Goal: Information Seeking & Learning: Check status

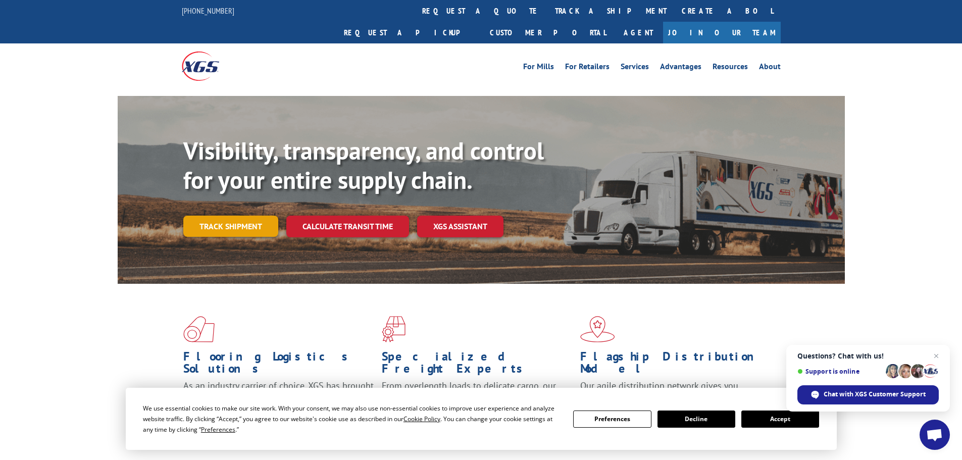
click at [250, 216] on link "Track shipment" at bounding box center [230, 226] width 95 height 21
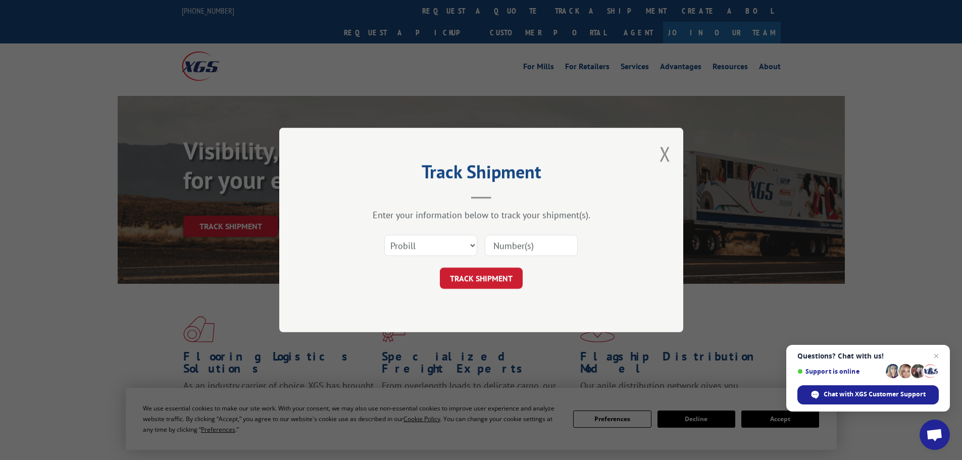
click at [511, 243] on input at bounding box center [531, 245] width 93 height 21
paste input "17694116"
type input "17694116"
click at [483, 280] on button "TRACK SHIPMENT" at bounding box center [481, 278] width 83 height 21
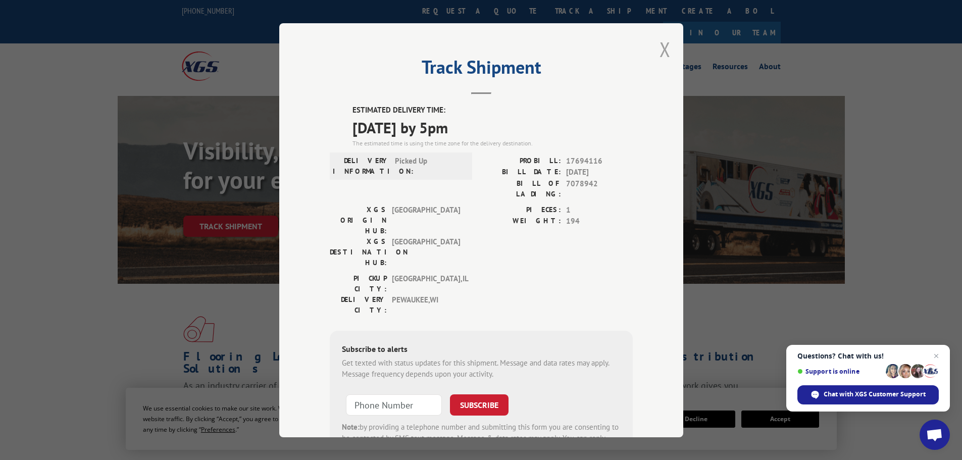
click at [659, 52] on button "Close modal" at bounding box center [664, 49] width 11 height 27
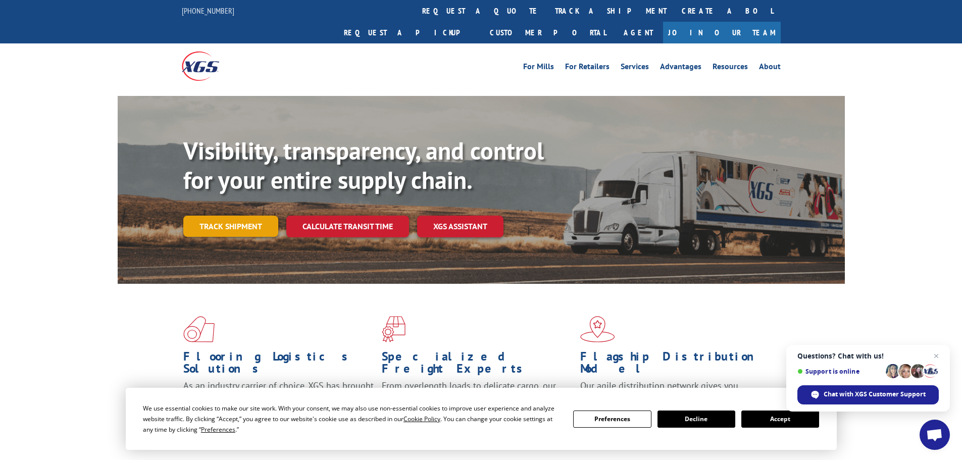
click at [213, 216] on link "Track shipment" at bounding box center [230, 226] width 95 height 21
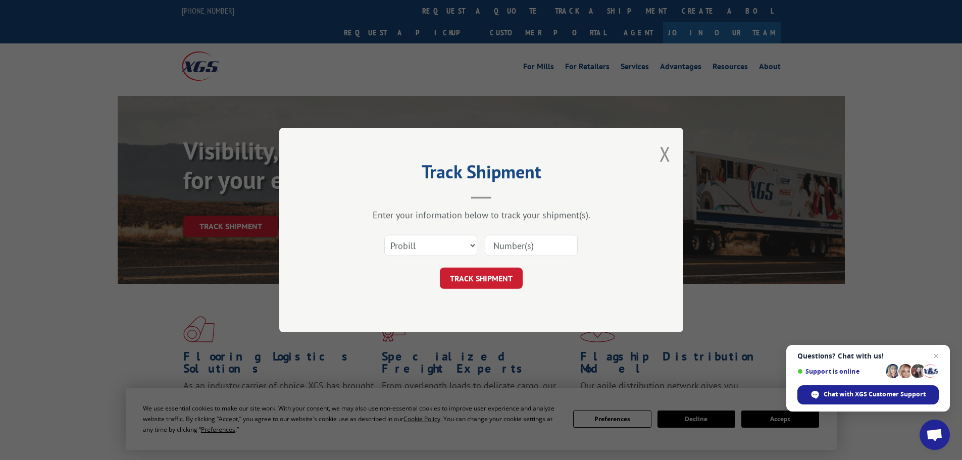
paste input "17694116"
type input "17694116"
click at [489, 274] on button "TRACK SHIPMENT" at bounding box center [481, 278] width 83 height 21
